Goal: Task Accomplishment & Management: Manage account settings

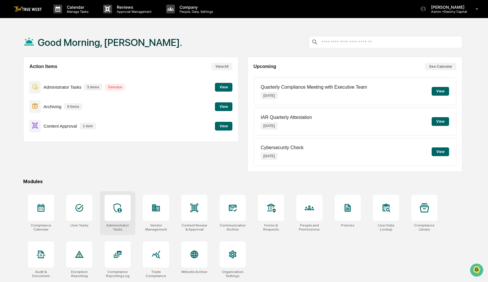
click at [121, 208] on icon at bounding box center [117, 207] width 9 height 9
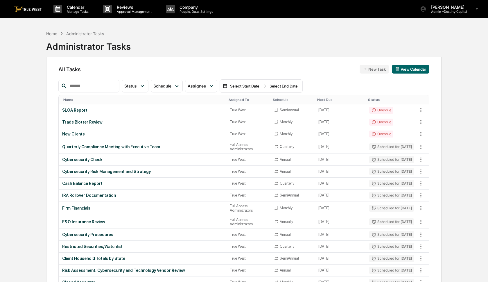
click at [97, 87] on input "text" at bounding box center [91, 86] width 49 height 8
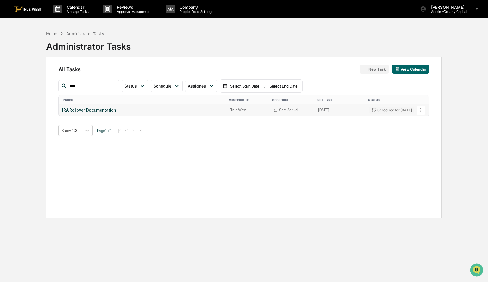
type input "***"
click at [421, 109] on icon at bounding box center [421, 110] width 6 height 6
click at [426, 143] on img at bounding box center [424, 141] width 5 height 5
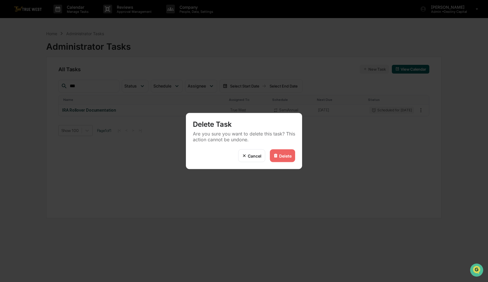
click at [285, 158] on div "Delete" at bounding box center [285, 155] width 12 height 5
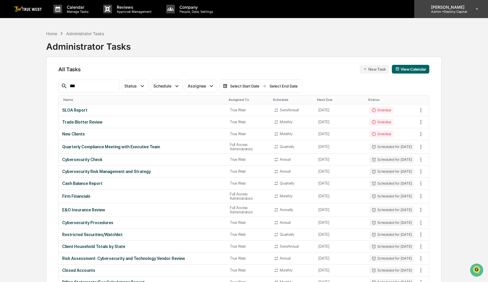
click at [457, 11] on p "Admin • Destiny Capital" at bounding box center [447, 12] width 41 height 4
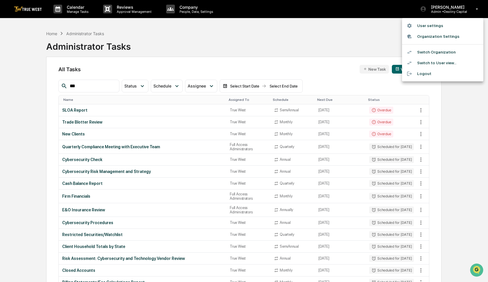
click at [446, 51] on li "Switch Organization" at bounding box center [442, 52] width 81 height 11
